Goal: Task Accomplishment & Management: Complete application form

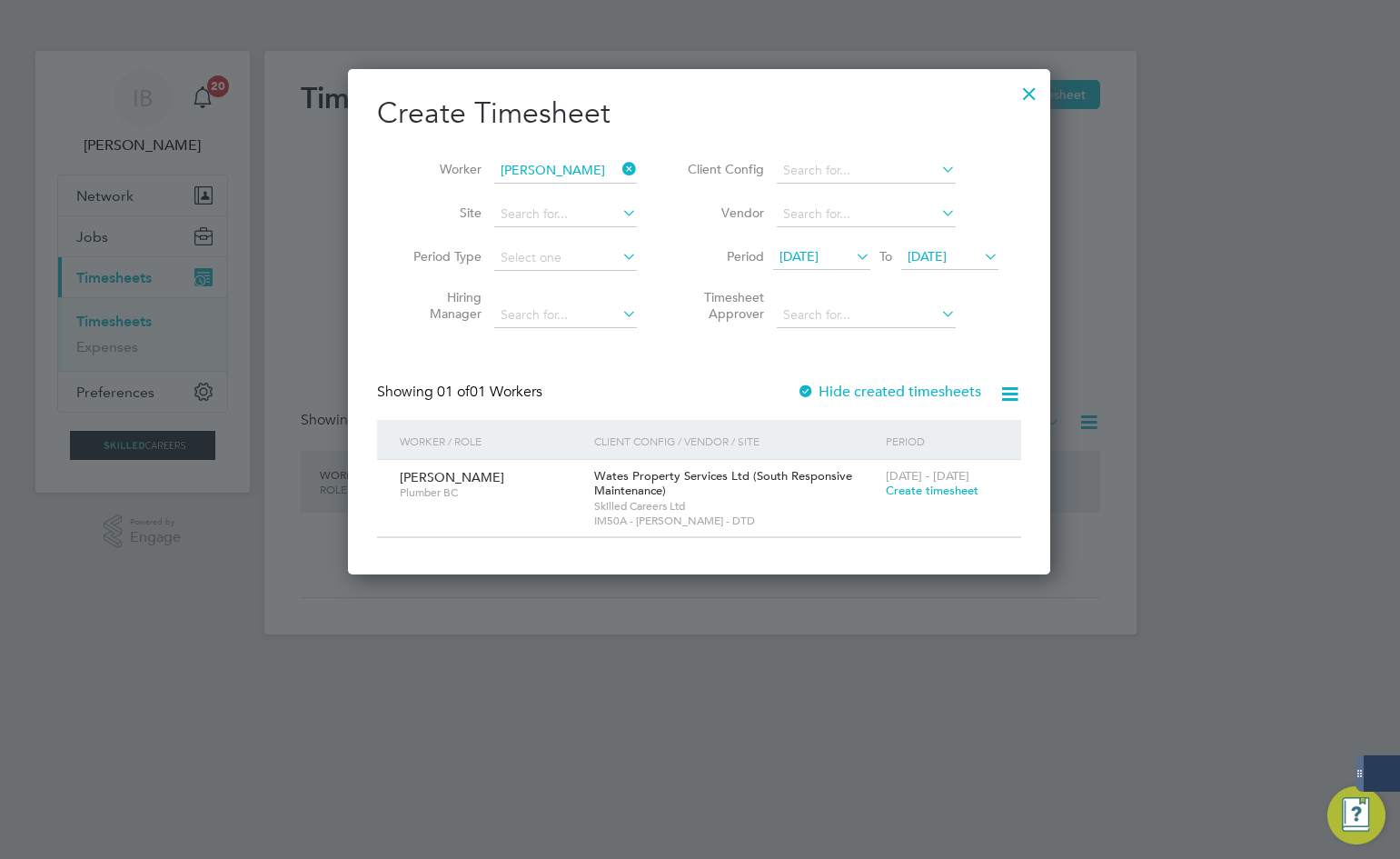
scroll to position [506, 703]
click at [619, 165] on icon at bounding box center [619, 168] width 0 height 25
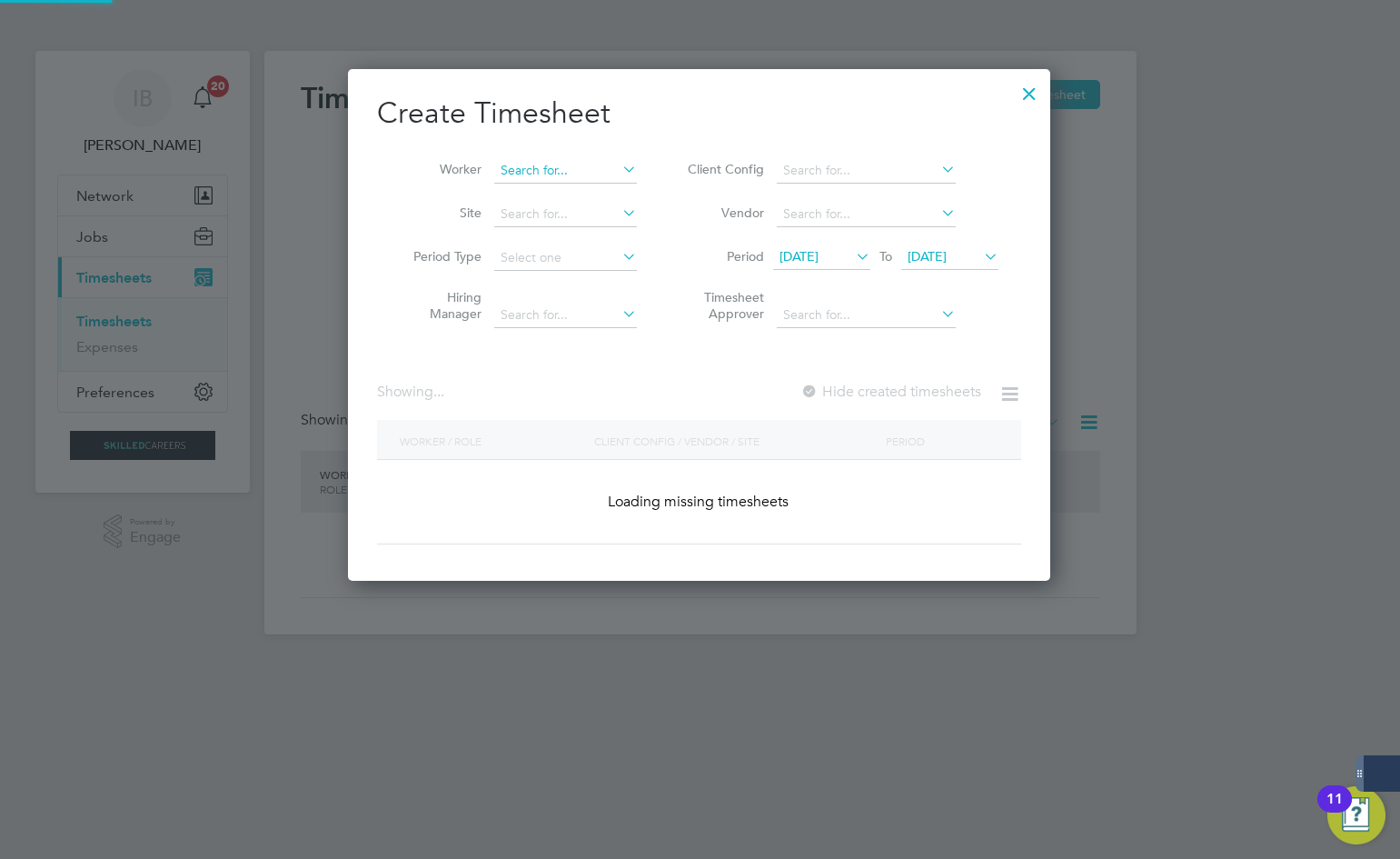
scroll to position [513, 703]
click at [581, 168] on input at bounding box center [565, 170] width 142 height 25
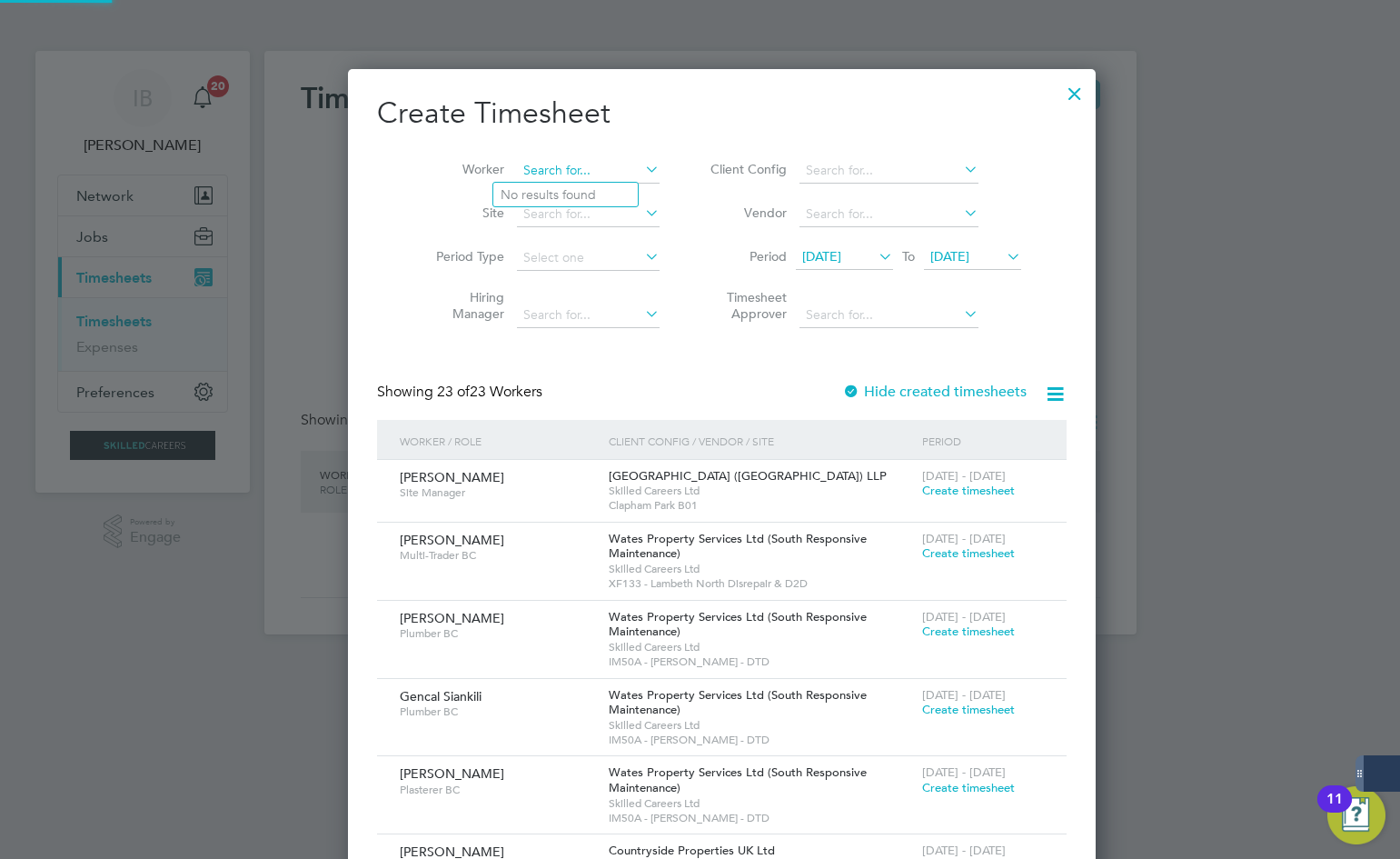
scroll to position [2490, 703]
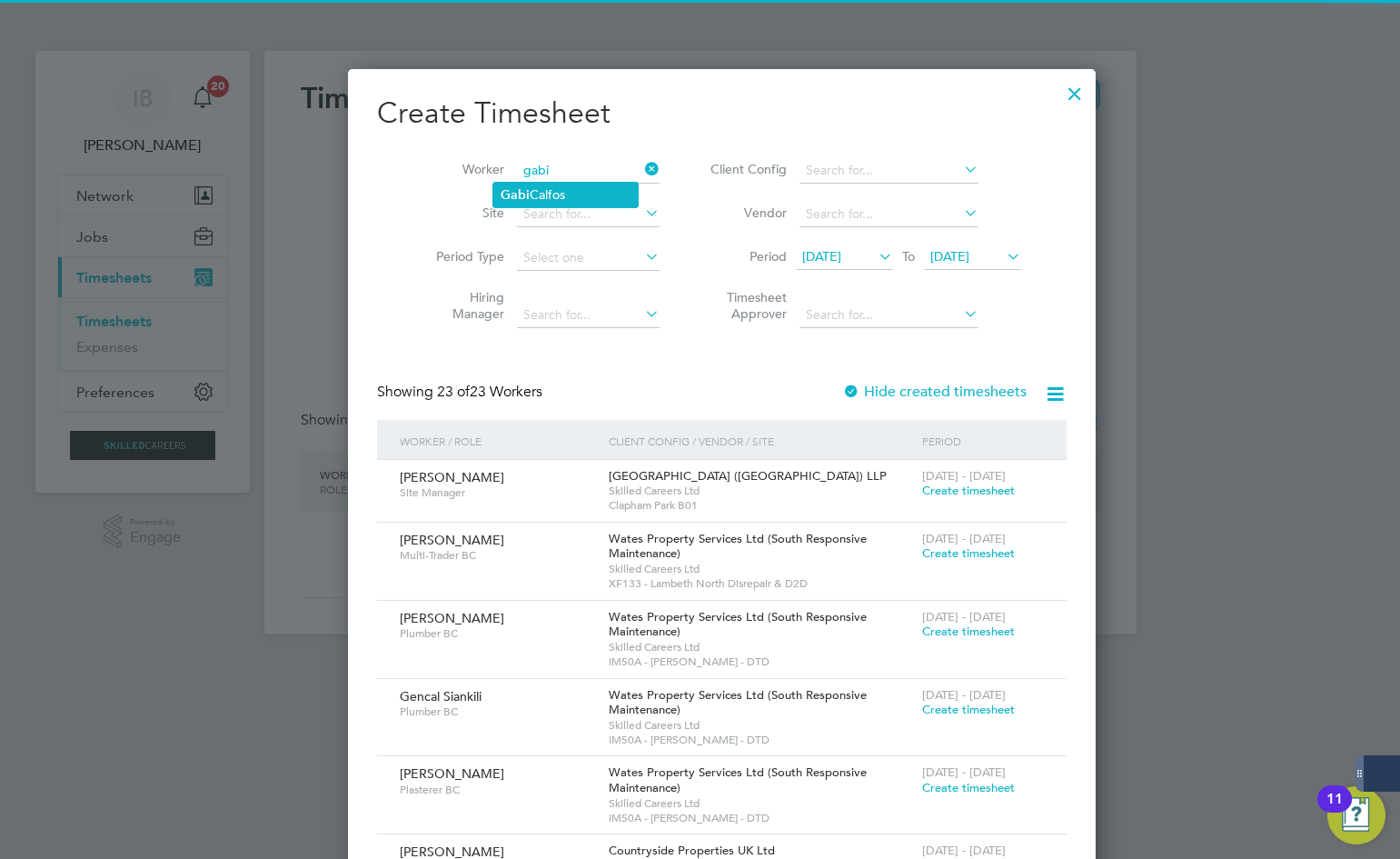
click at [571, 190] on li "[PERSON_NAME]" at bounding box center [565, 195] width 144 height 24
type input "[PERSON_NAME]"
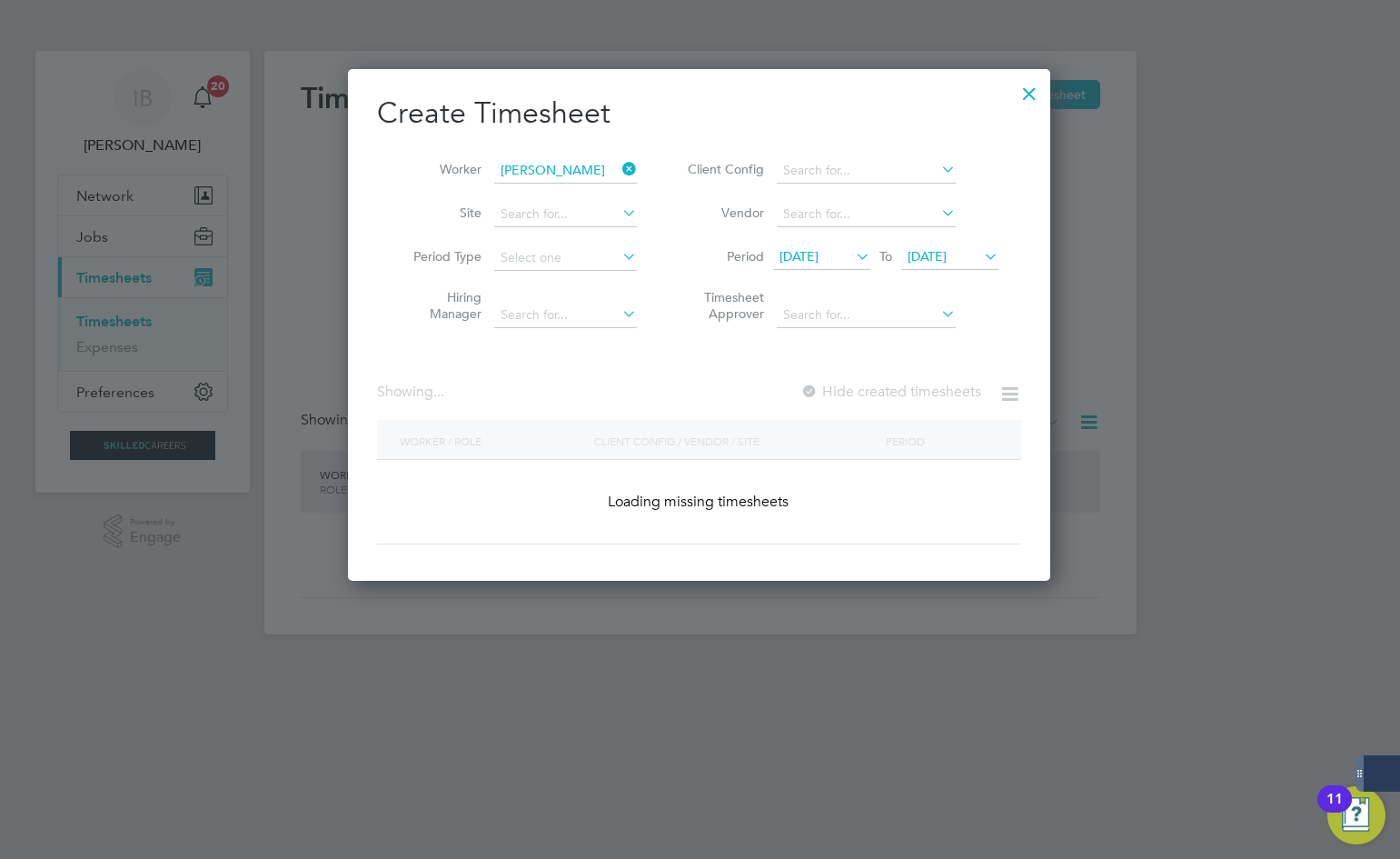
scroll to position [506, 703]
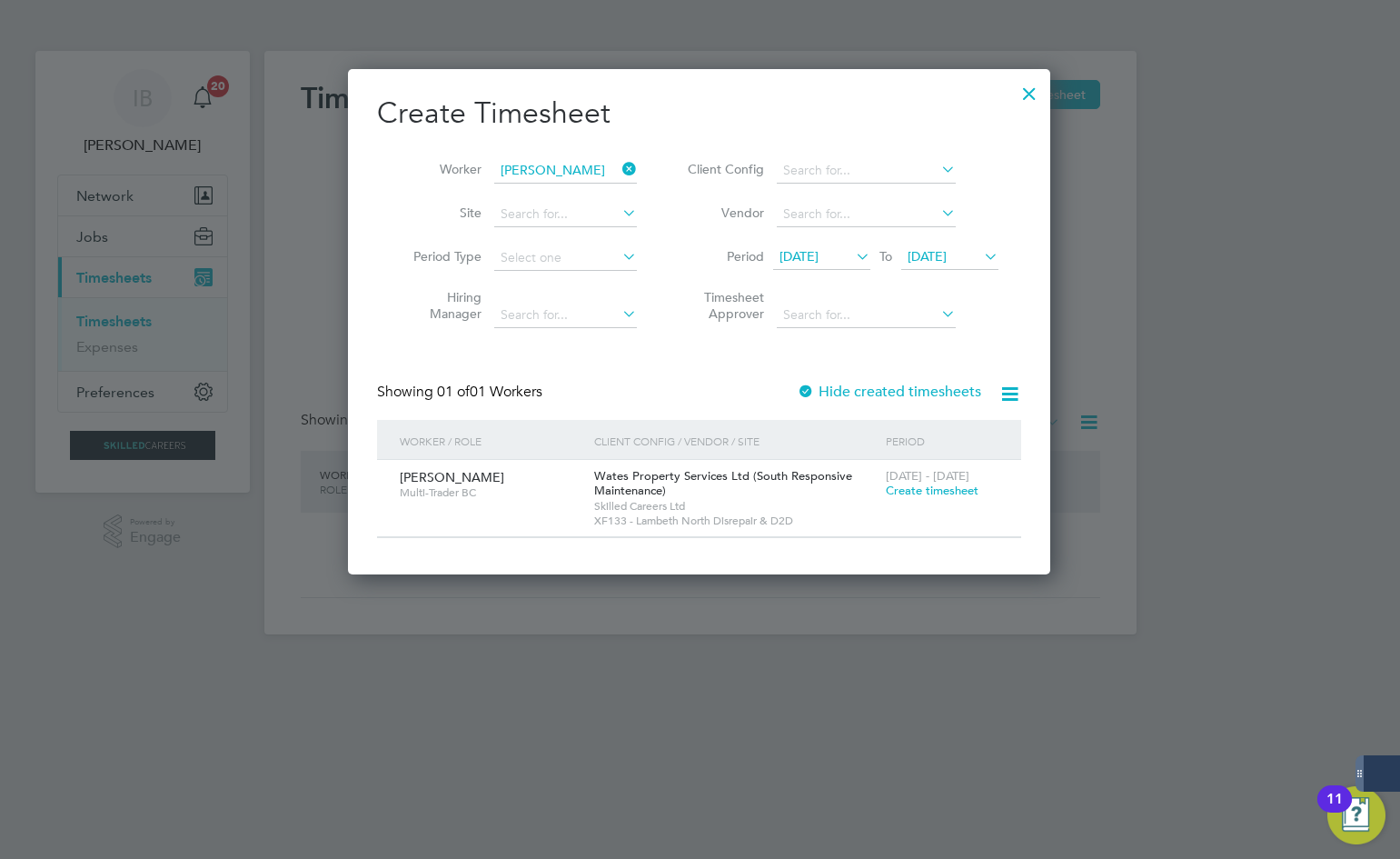
click at [1029, 88] on div at bounding box center [1029, 88] width 33 height 33
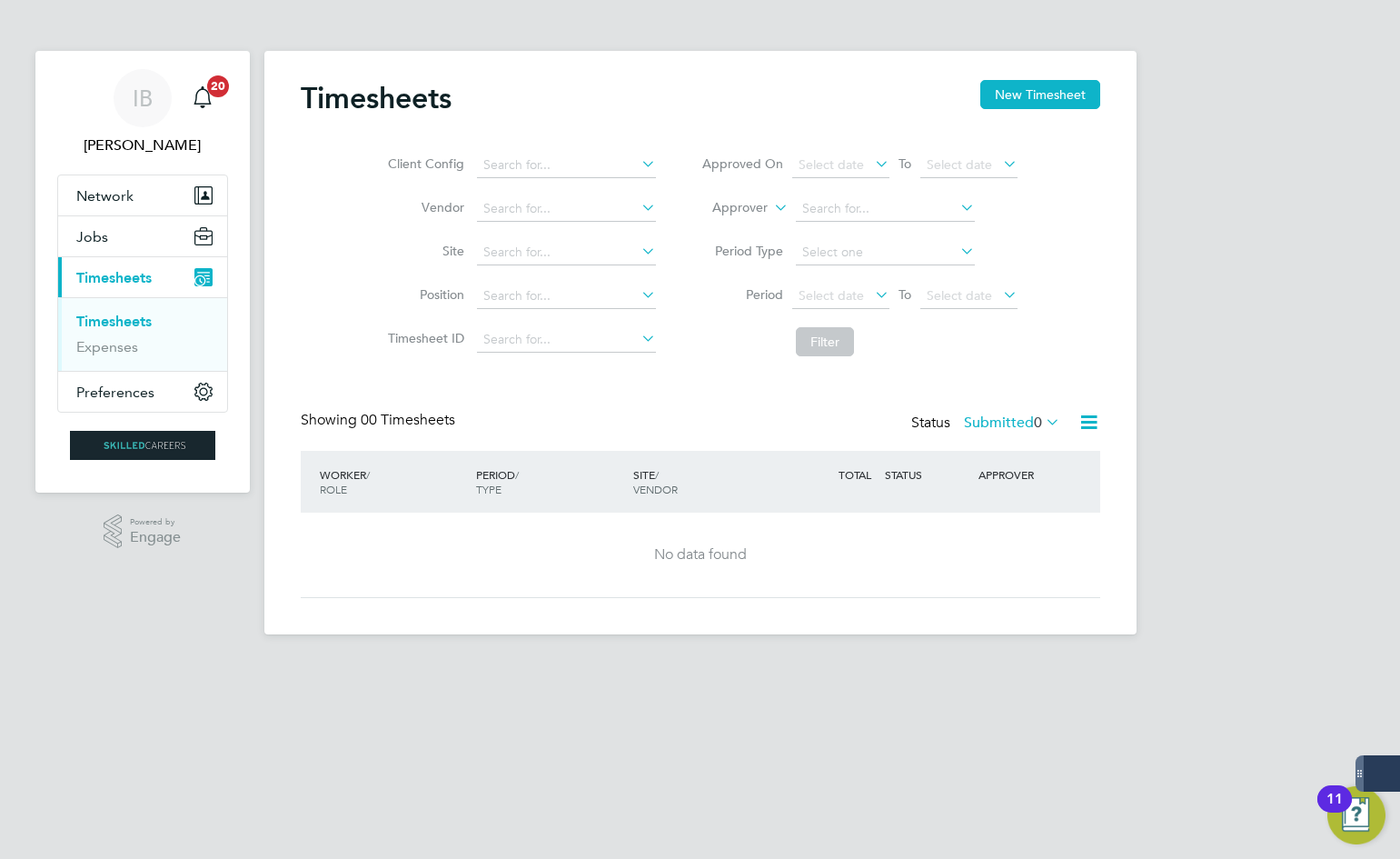
click at [480, 41] on app-barbie "Timesheets New Timesheet Client Config Vendor Site Position Timesheet ID Approv…" at bounding box center [700, 317] width 873 height 635
click at [111, 269] on span "Timesheets" at bounding box center [113, 277] width 75 height 18
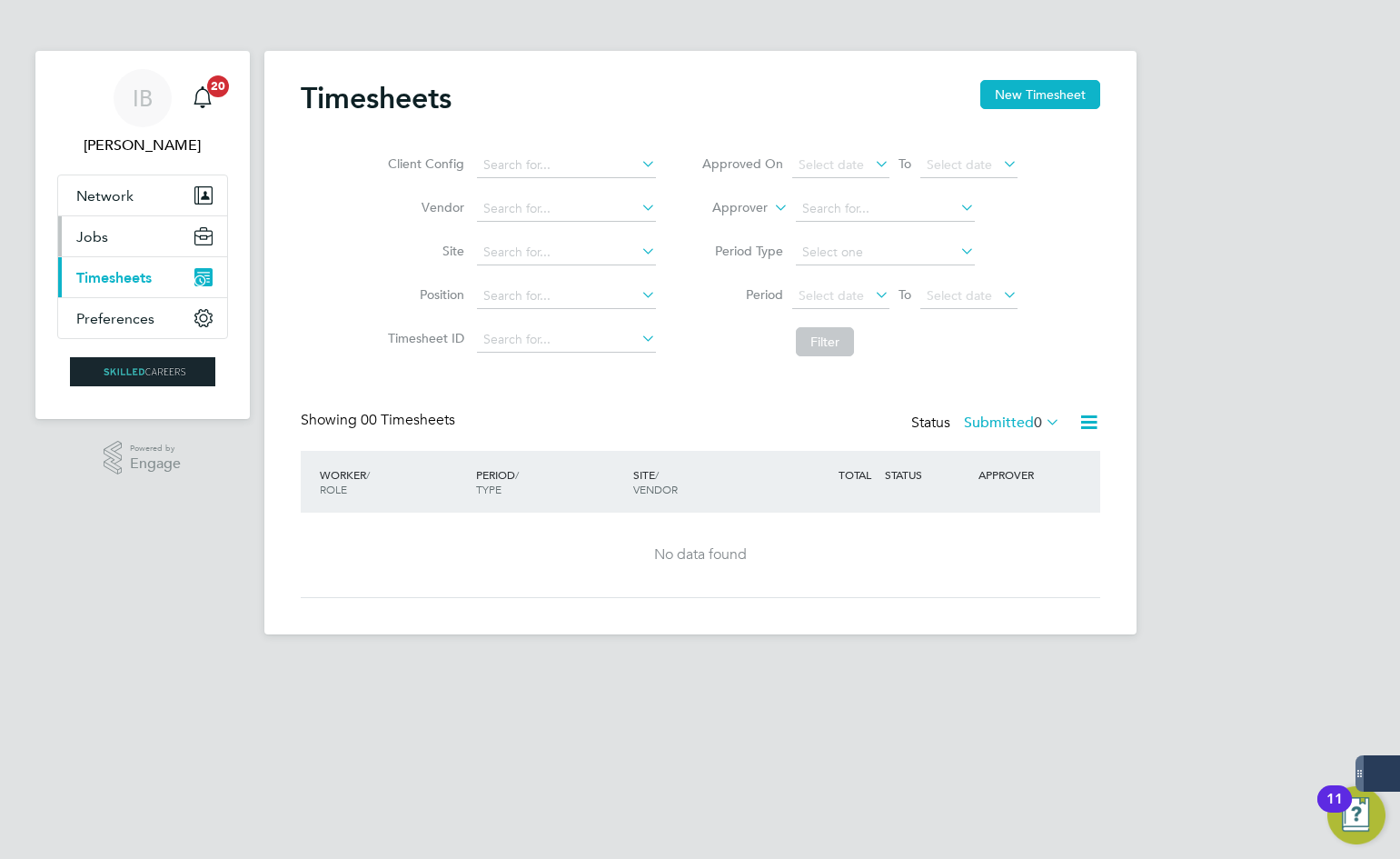
click at [112, 237] on button "Jobs" at bounding box center [143, 235] width 169 height 40
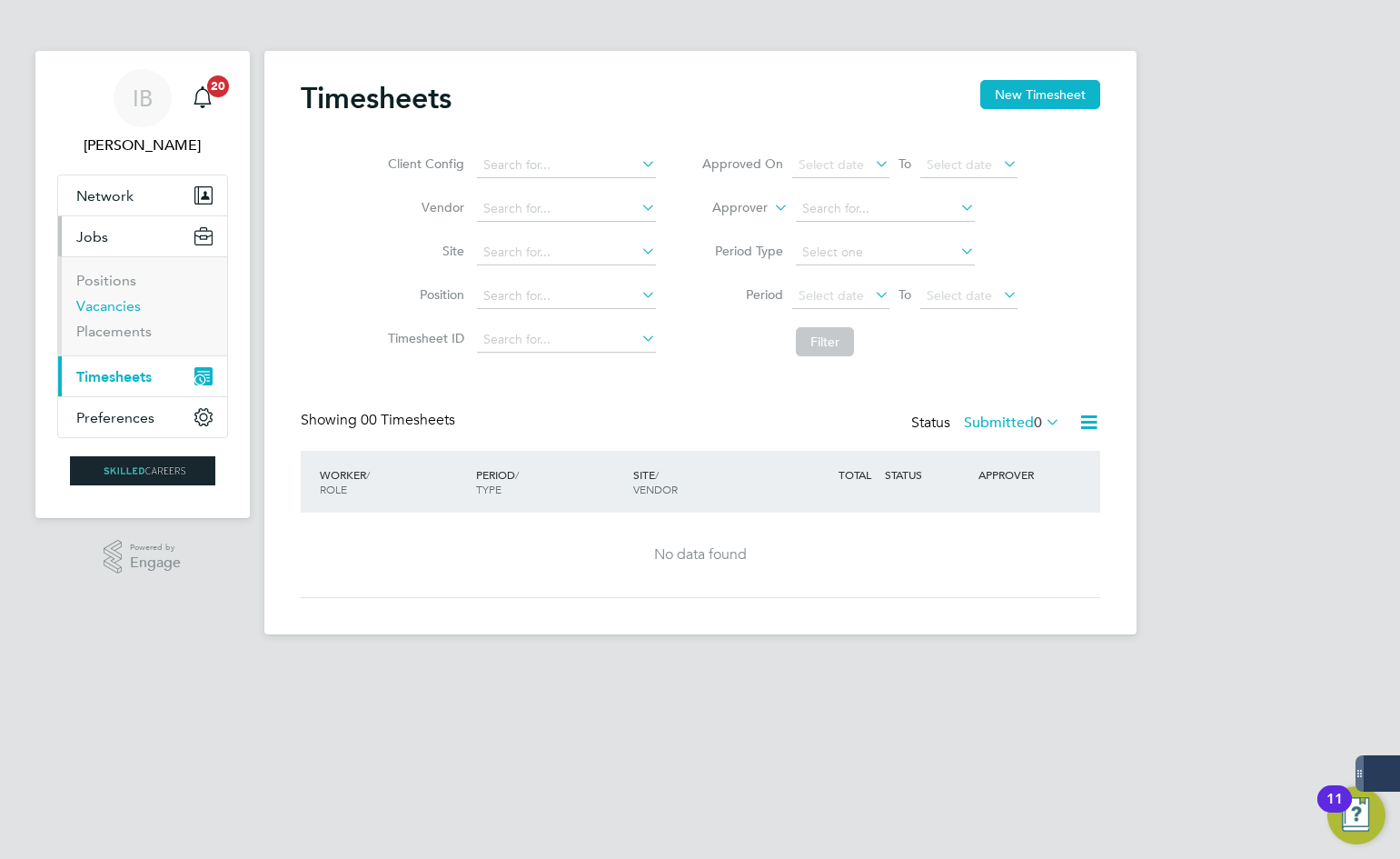
click at [119, 305] on link "Vacancies" at bounding box center [108, 305] width 64 height 18
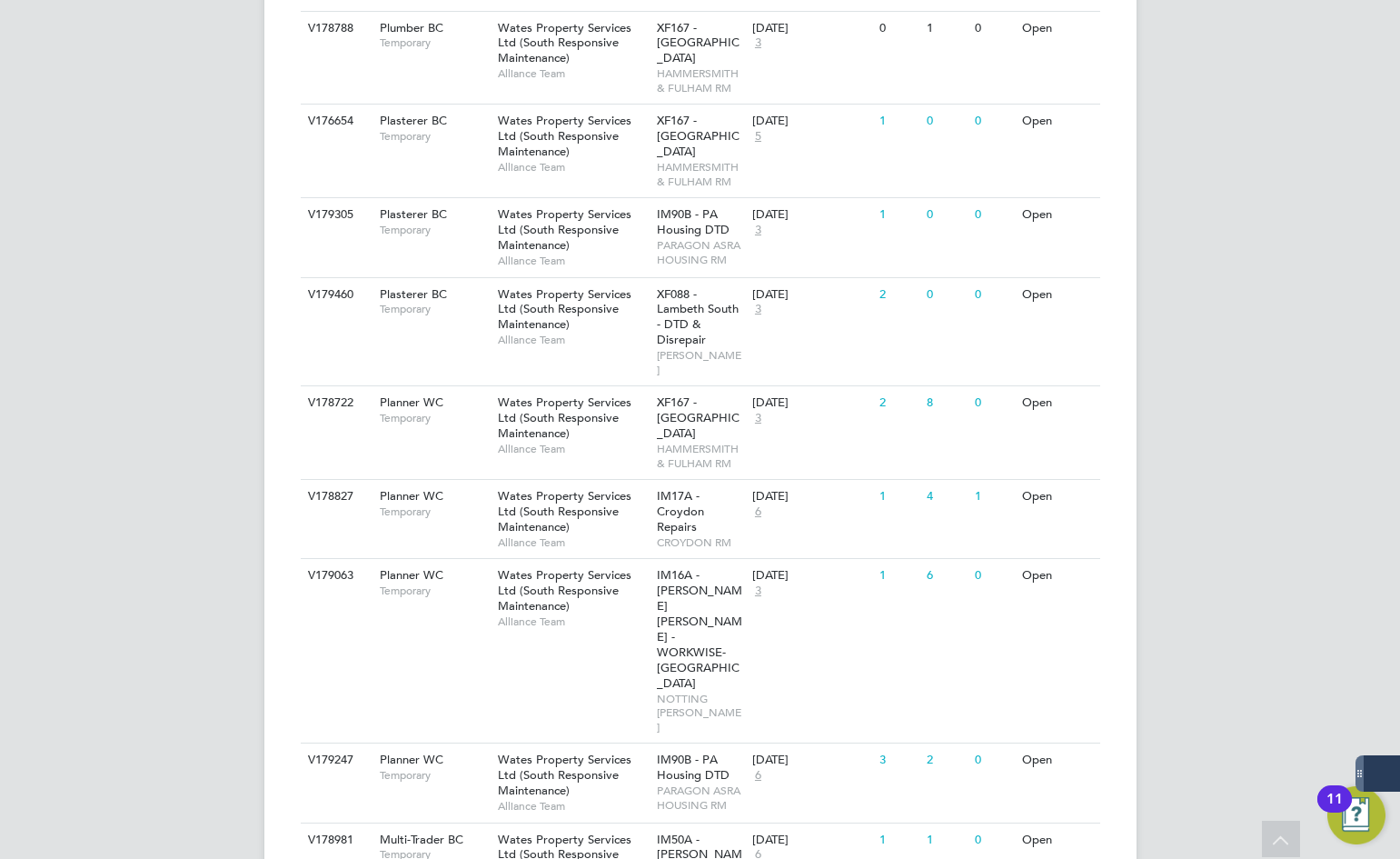
scroll to position [909, 0]
click at [407, 387] on div "Planner WC Temporary" at bounding box center [430, 410] width 127 height 47
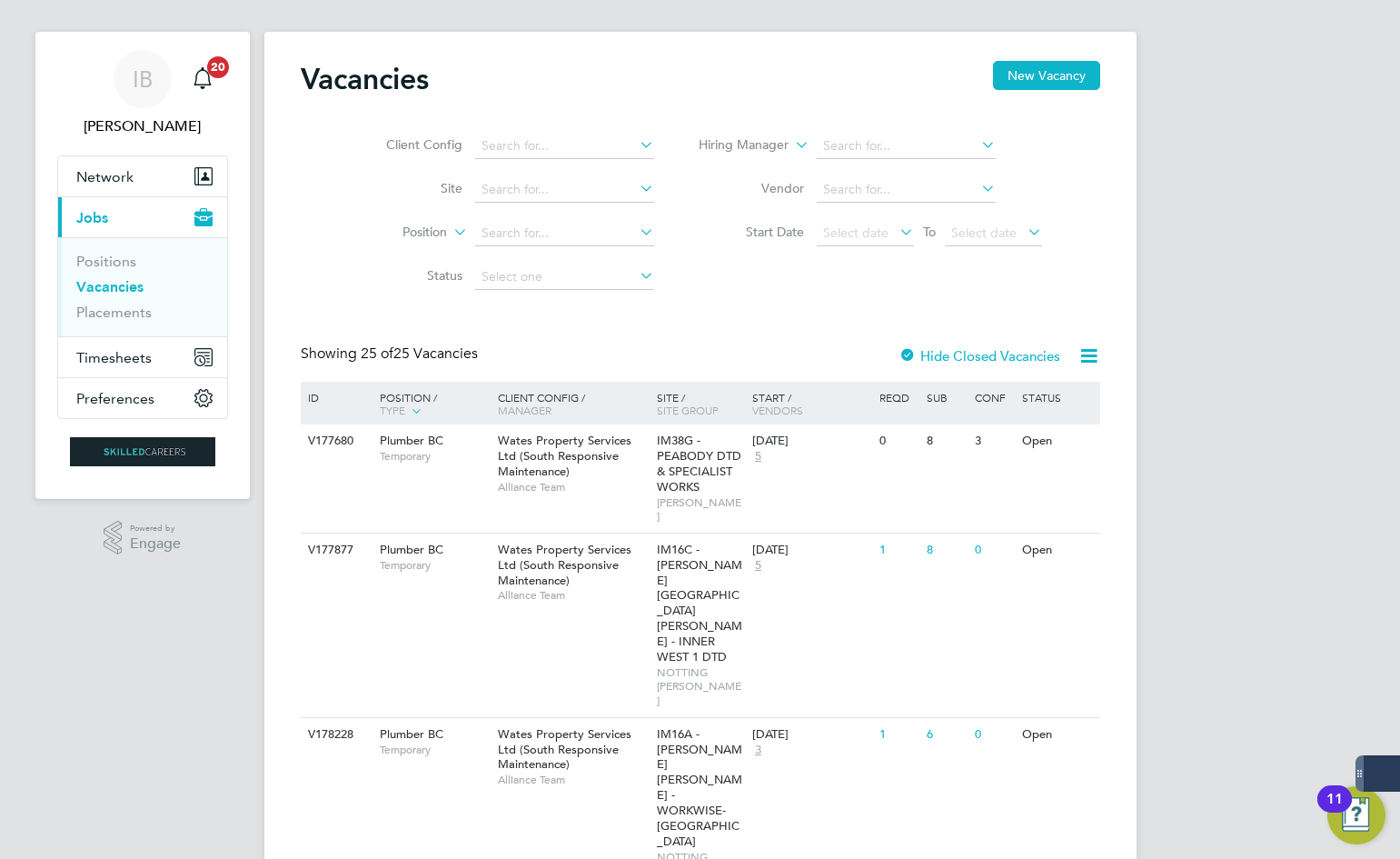
scroll to position [0, 0]
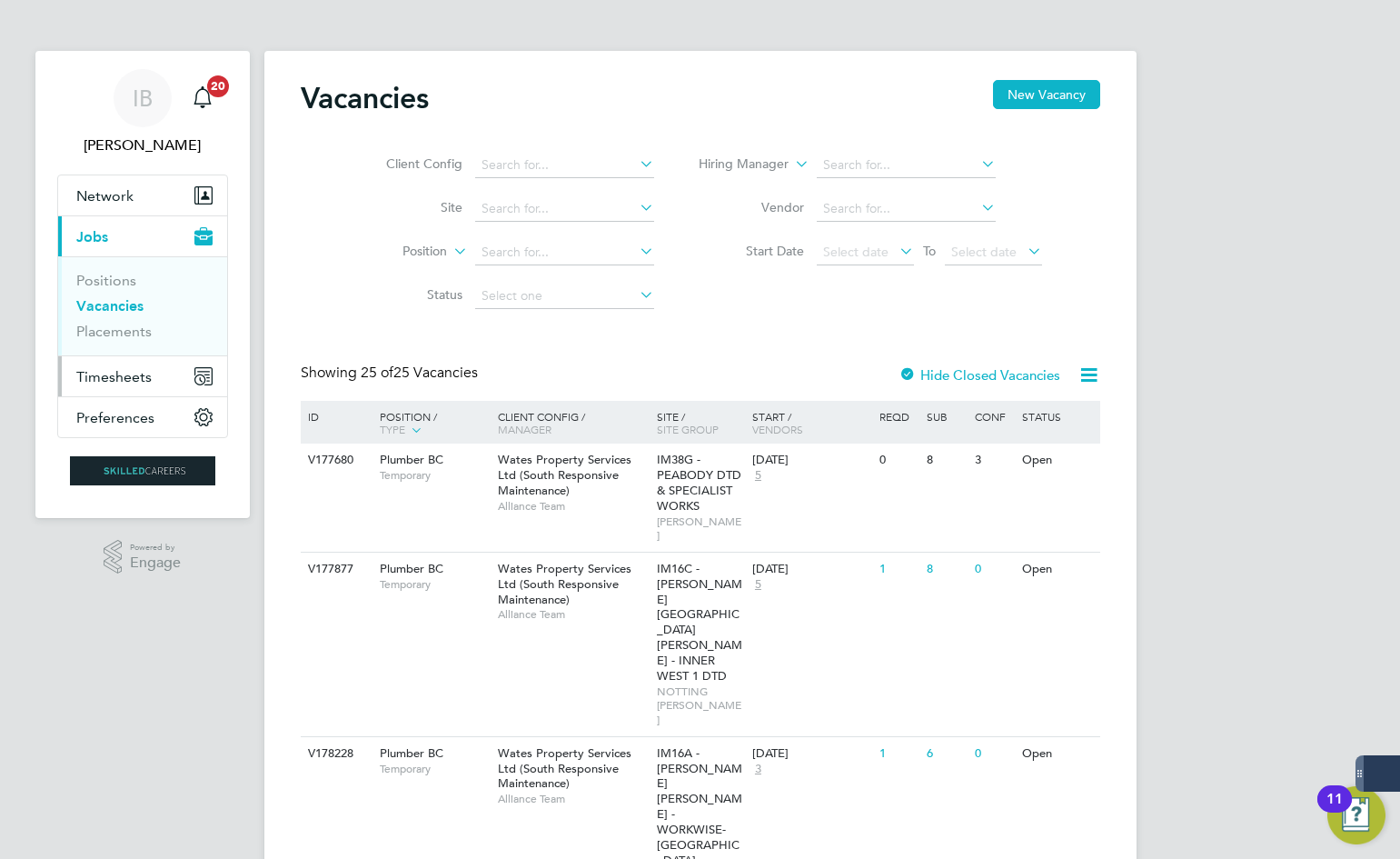
click at [89, 377] on span "Timesheets" at bounding box center [113, 377] width 75 height 18
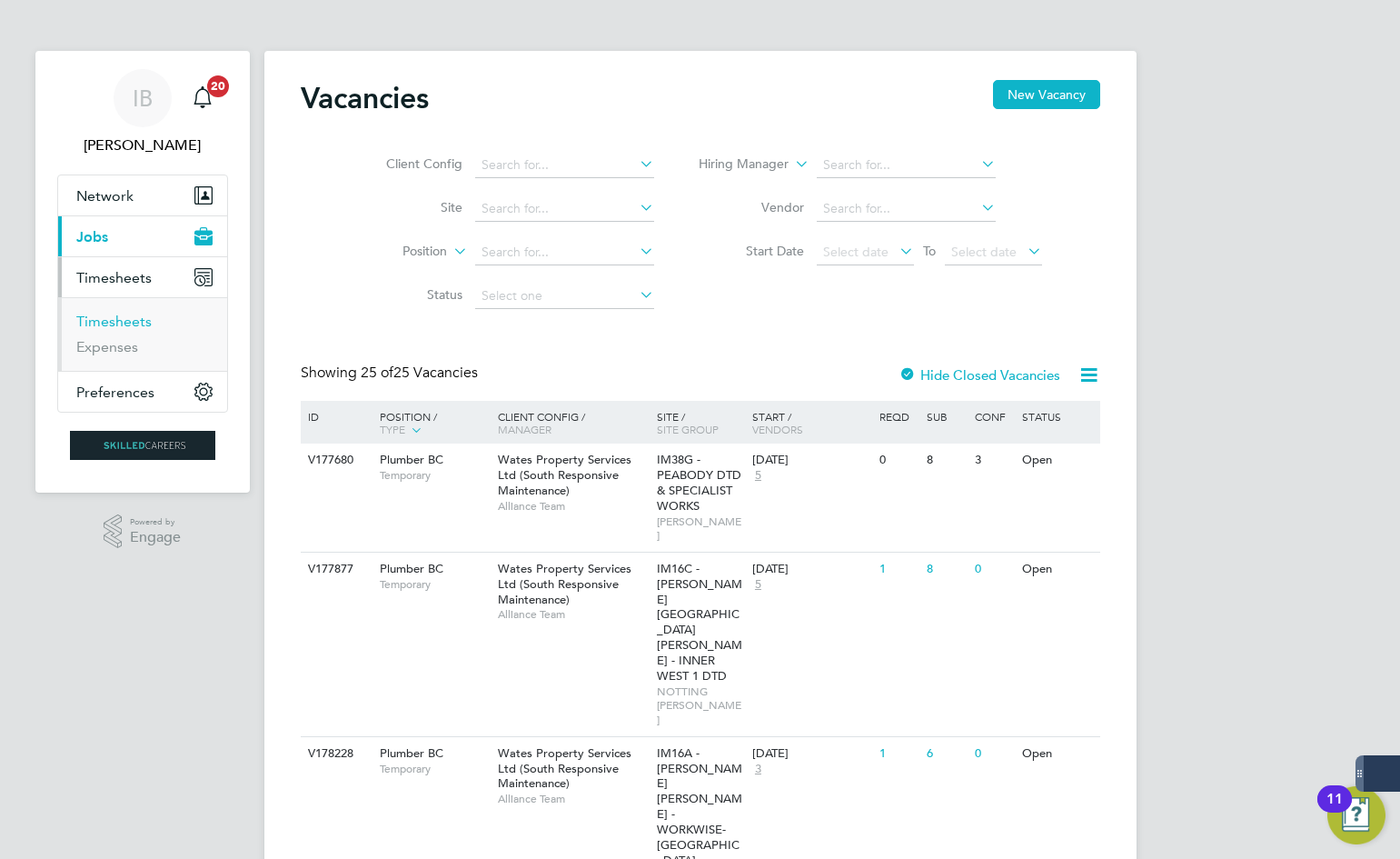
click at [117, 319] on link "Timesheets" at bounding box center [113, 321] width 75 height 18
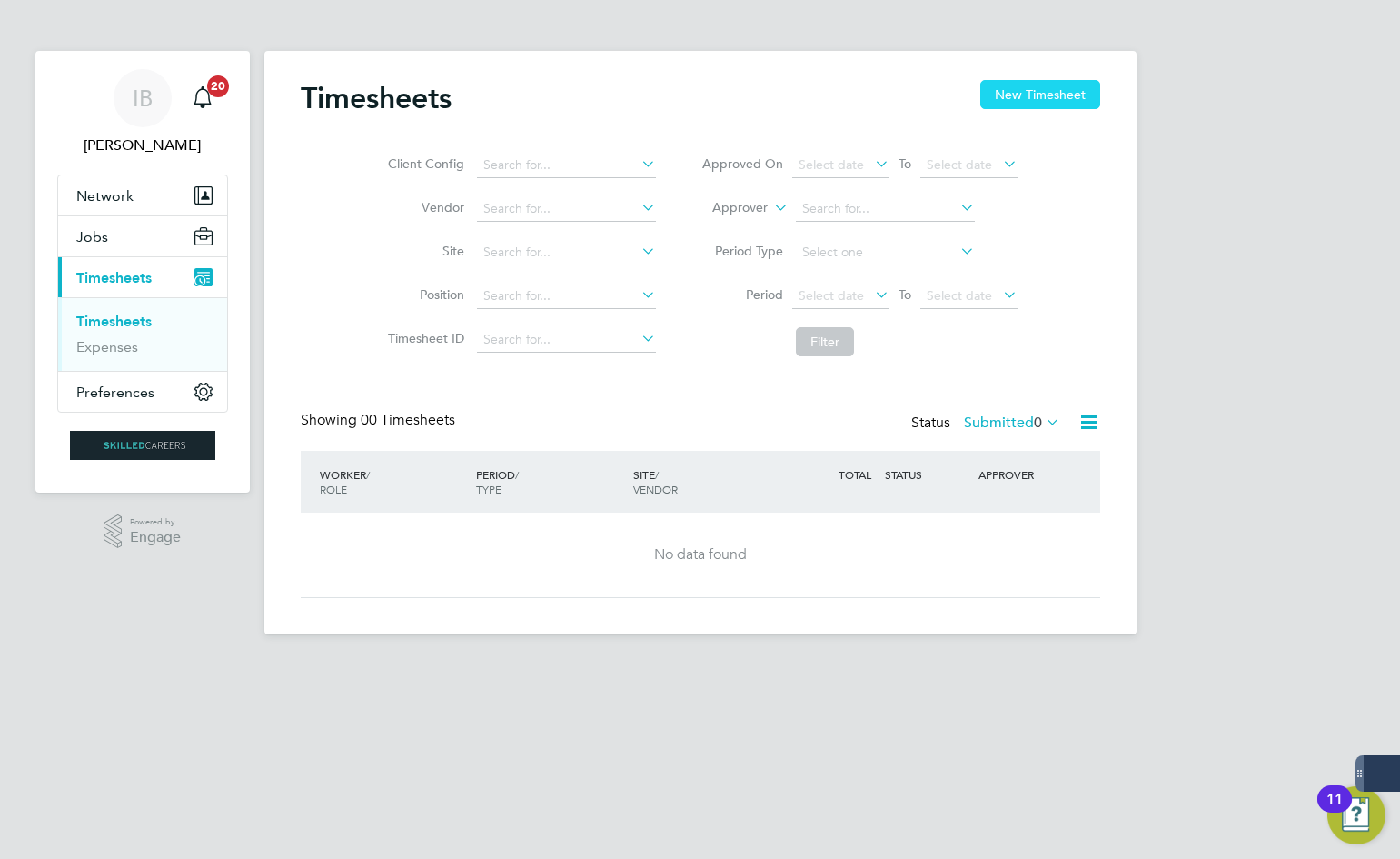
click at [1017, 89] on button "New Timesheet" at bounding box center [1040, 94] width 120 height 29
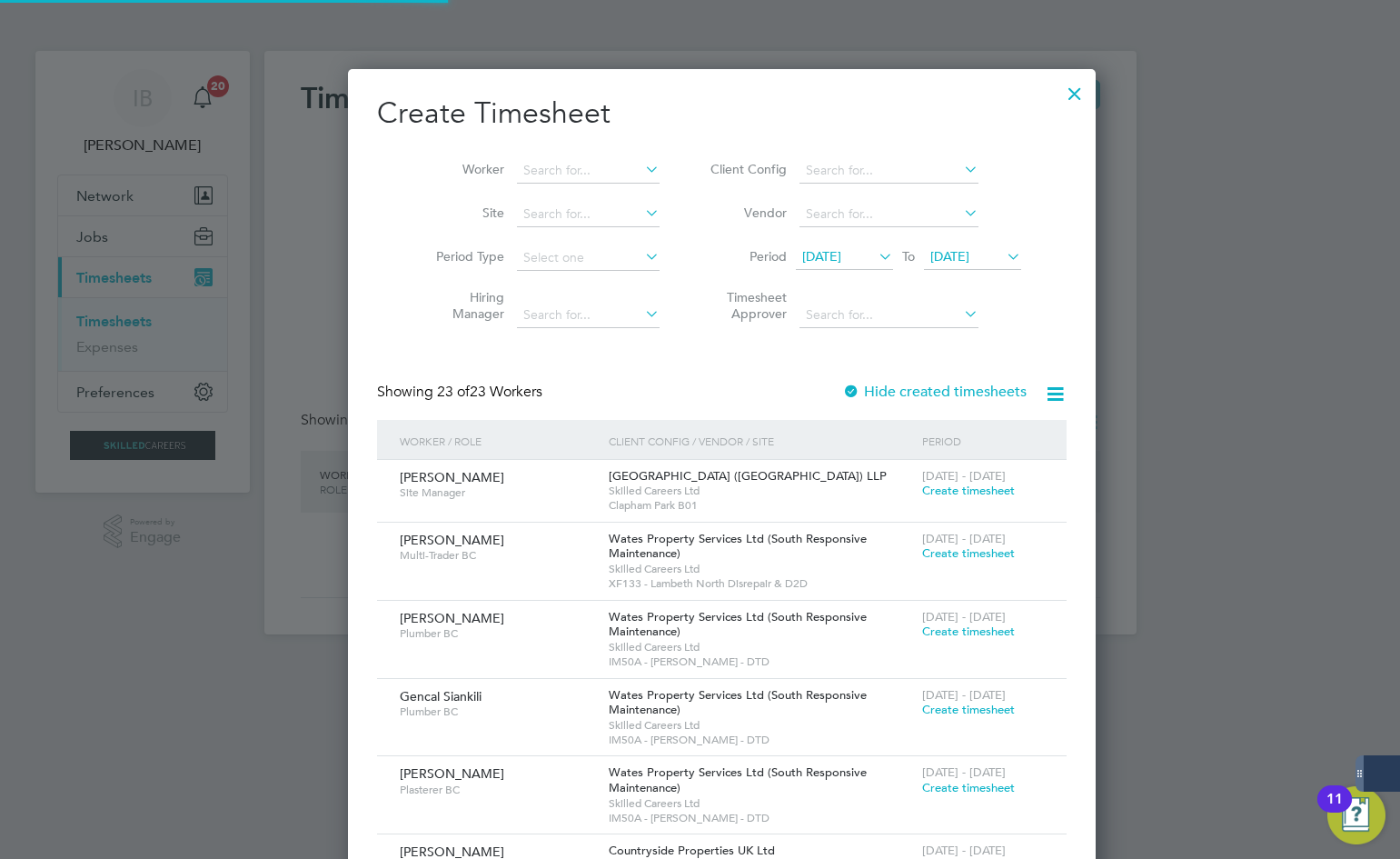
scroll to position [2490, 703]
click at [550, 161] on input at bounding box center [588, 170] width 142 height 25
click at [553, 202] on li "[PERSON_NAME]" at bounding box center [565, 195] width 144 height 24
type input "[PERSON_NAME]"
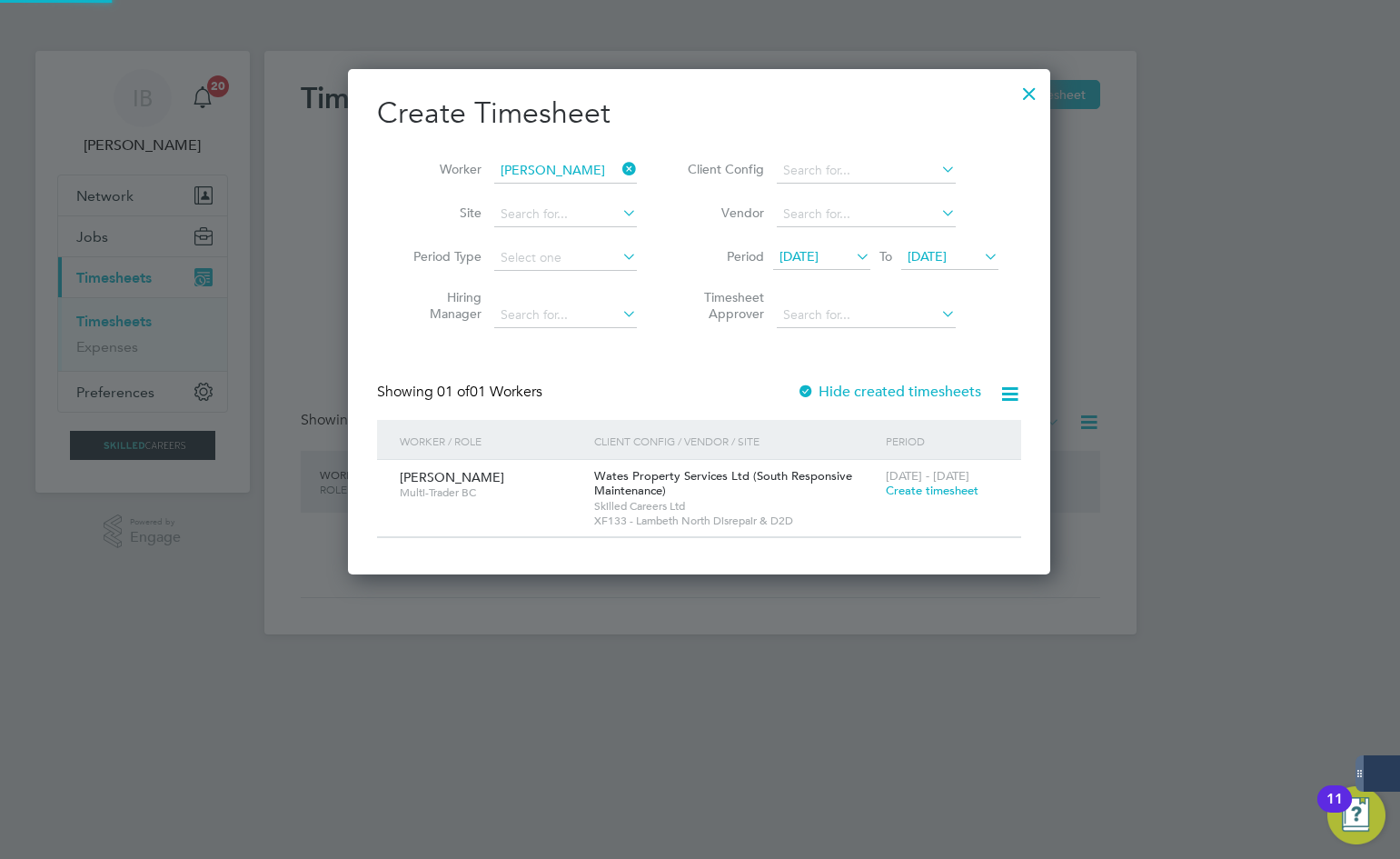
scroll to position [506, 703]
click at [1344, 707] on div at bounding box center [700, 429] width 1400 height 859
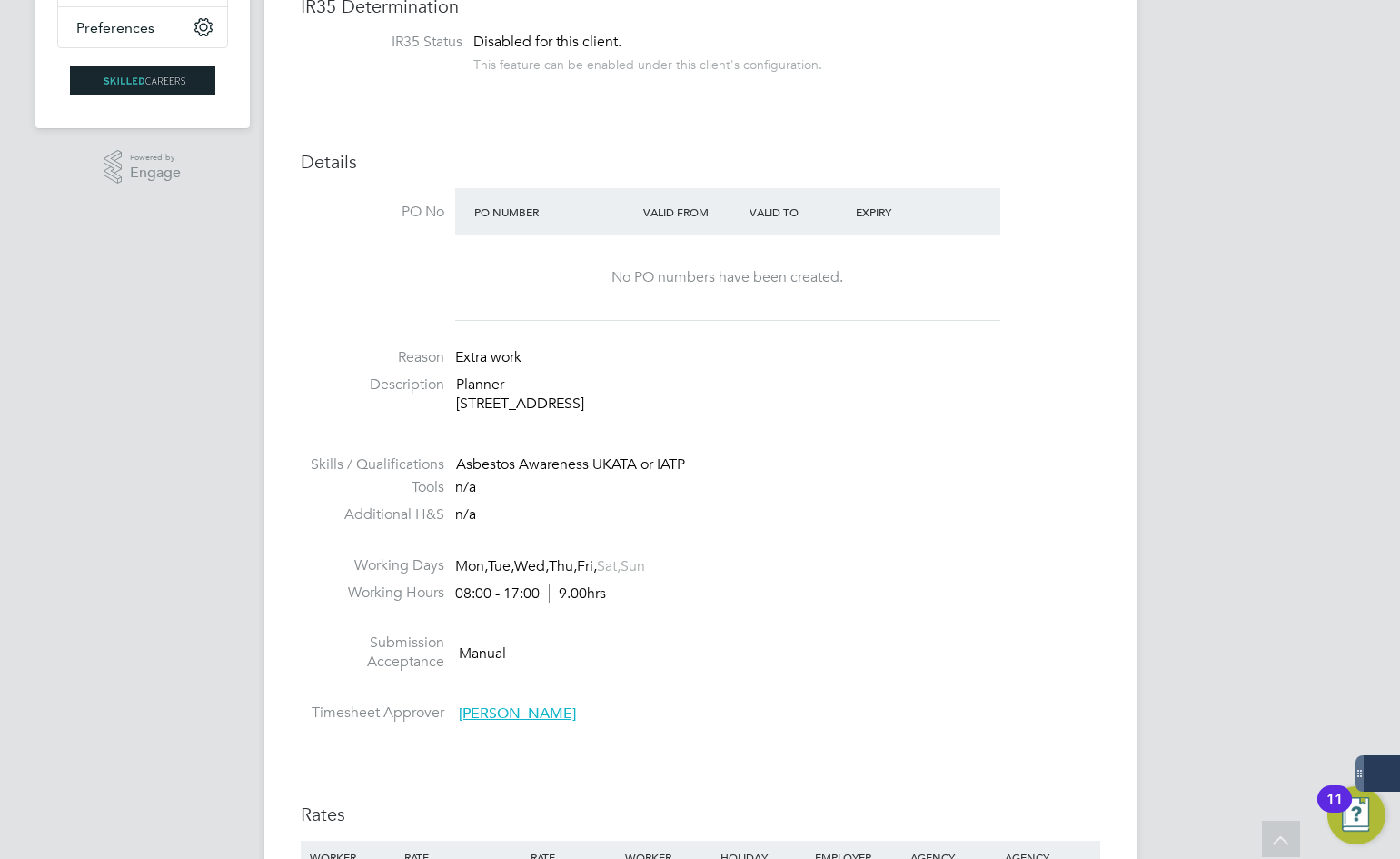
scroll to position [364, 0]
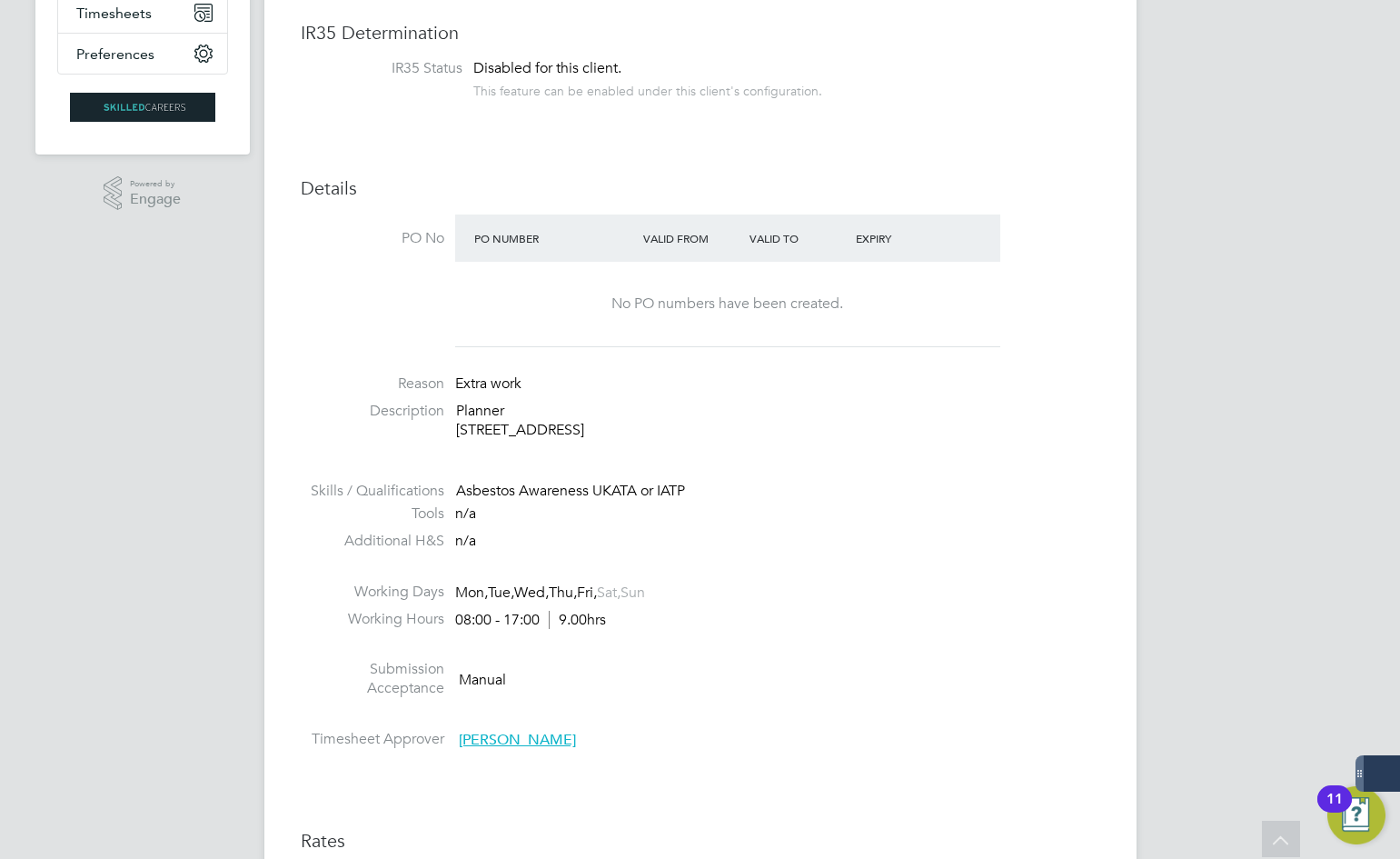
drag, startPoint x: 701, startPoint y: 423, endPoint x: 448, endPoint y: 403, distance: 253.8
click at [448, 403] on li "Description Planner 145 Kings Street Hammersmith W6 9XY" at bounding box center [700, 430] width 799 height 57
click at [458, 408] on p "Planner 145 Kings Street Hammersmith W6 9XY" at bounding box center [778, 421] width 644 height 38
drag, startPoint x: 454, startPoint y: 408, endPoint x: 739, endPoint y: 437, distance: 286.5
click at [739, 437] on li "Description Planner 145 Kings Street Hammersmith W6 9XY" at bounding box center [700, 430] width 799 height 57
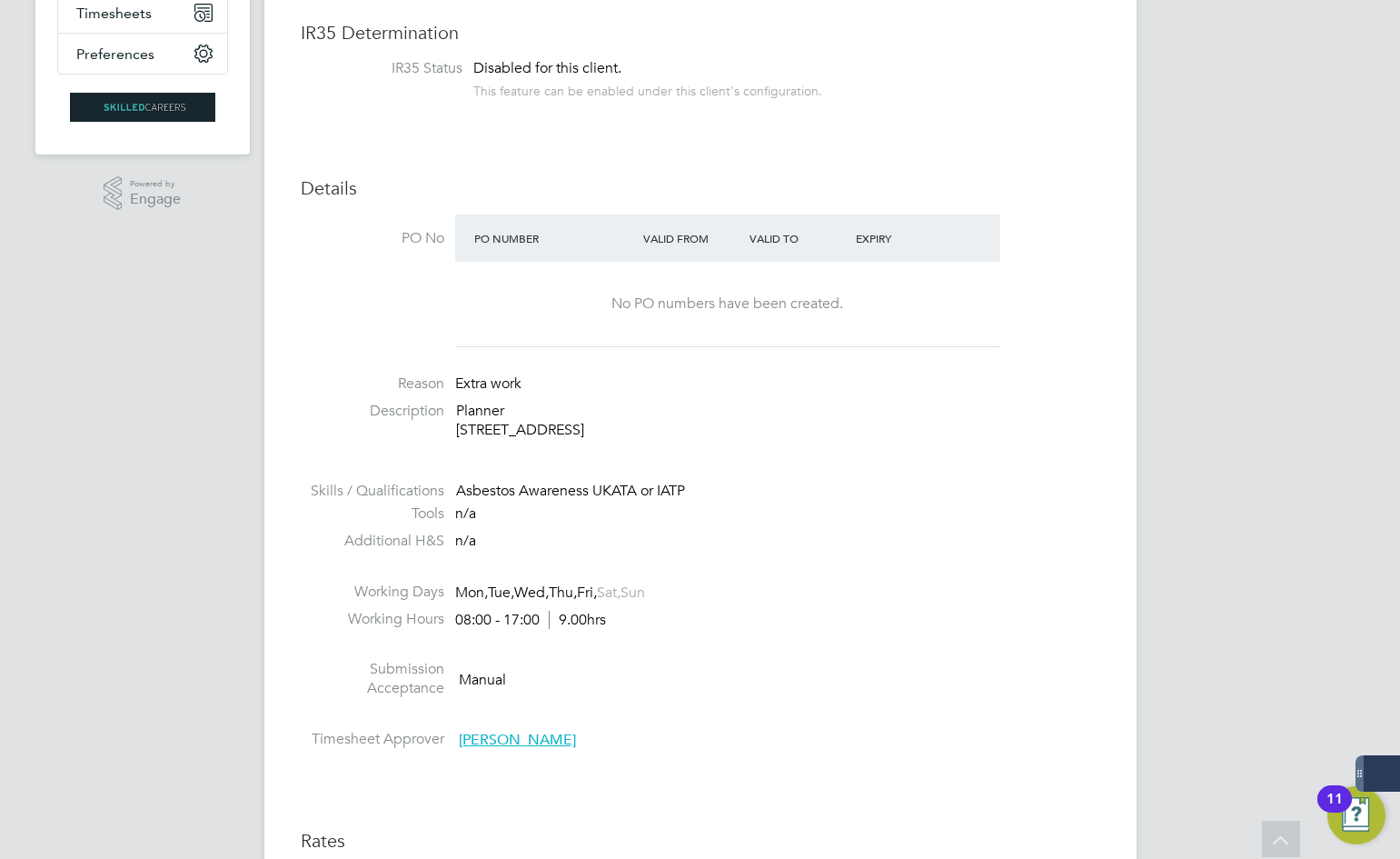
click at [739, 436] on p "Planner 145 Kings Street Hammersmith W6 9XY" at bounding box center [778, 421] width 644 height 38
click at [725, 501] on li "Skills / Qualifications Asbestos Awareness UKATA or IATP" at bounding box center [700, 493] width 799 height 23
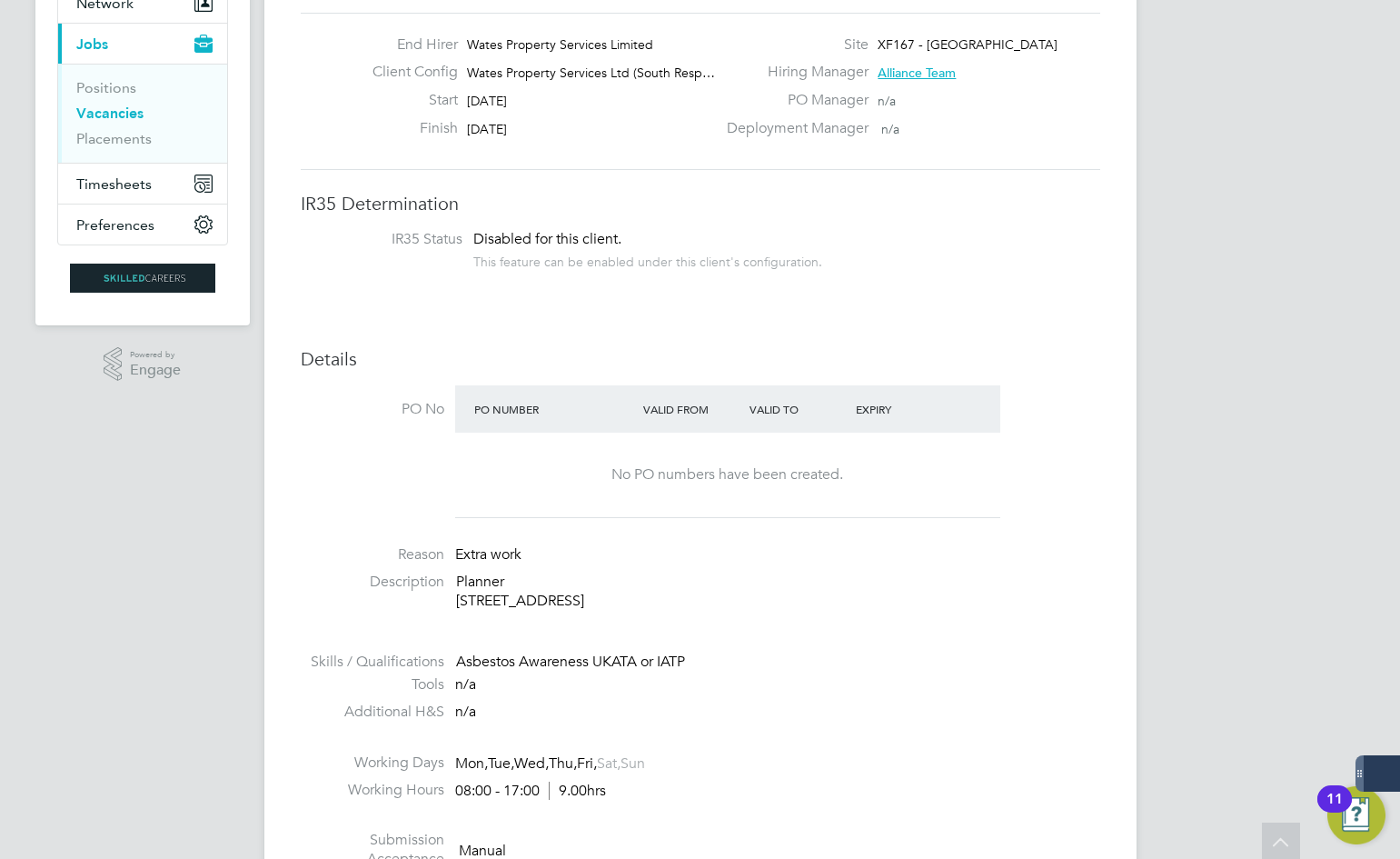
scroll to position [0, 0]
